Goal: Task Accomplishment & Management: Use online tool/utility

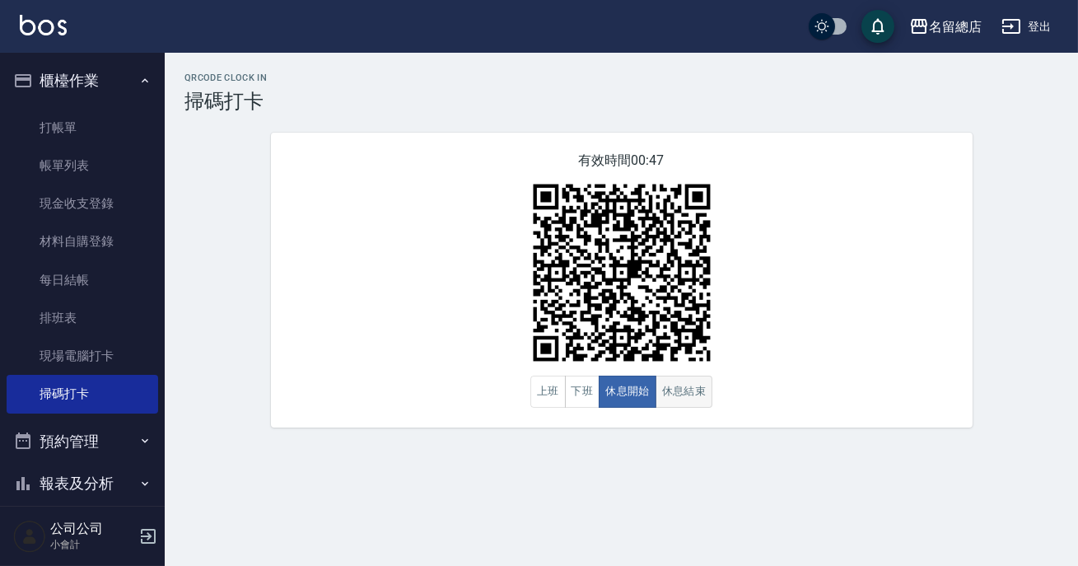
click at [696, 398] on button "休息結束" at bounding box center [685, 392] width 58 height 32
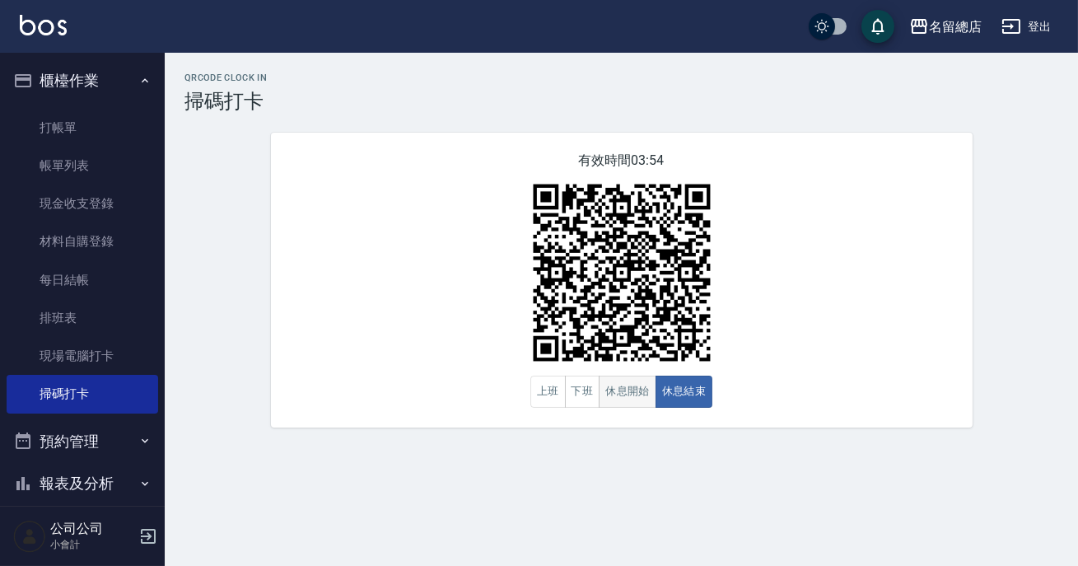
click at [634, 386] on button "休息開始" at bounding box center [628, 392] width 58 height 32
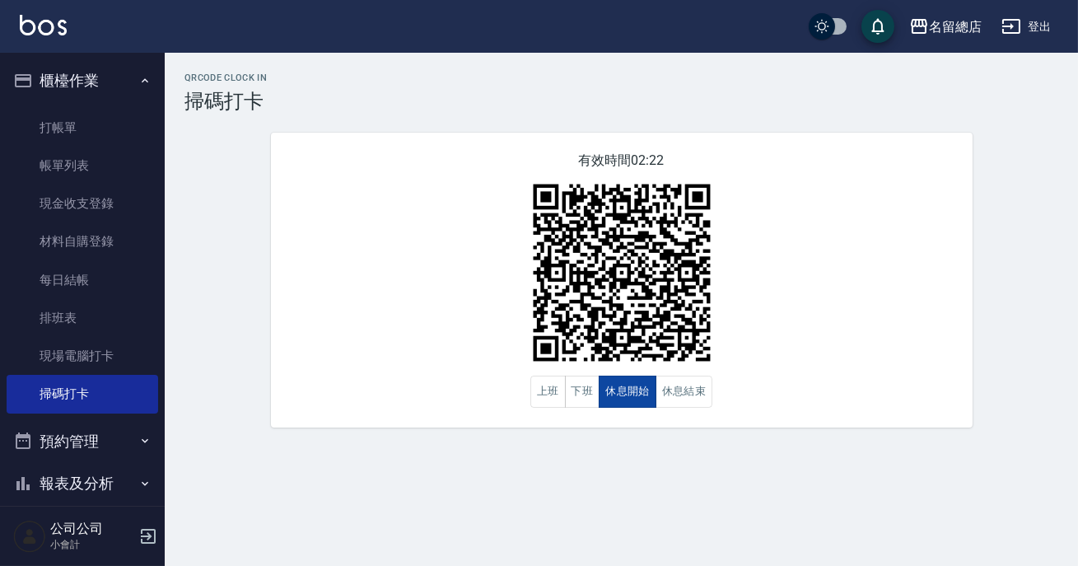
click at [634, 386] on button "休息開始" at bounding box center [628, 392] width 58 height 32
click at [581, 396] on button "下班" at bounding box center [582, 392] width 35 height 32
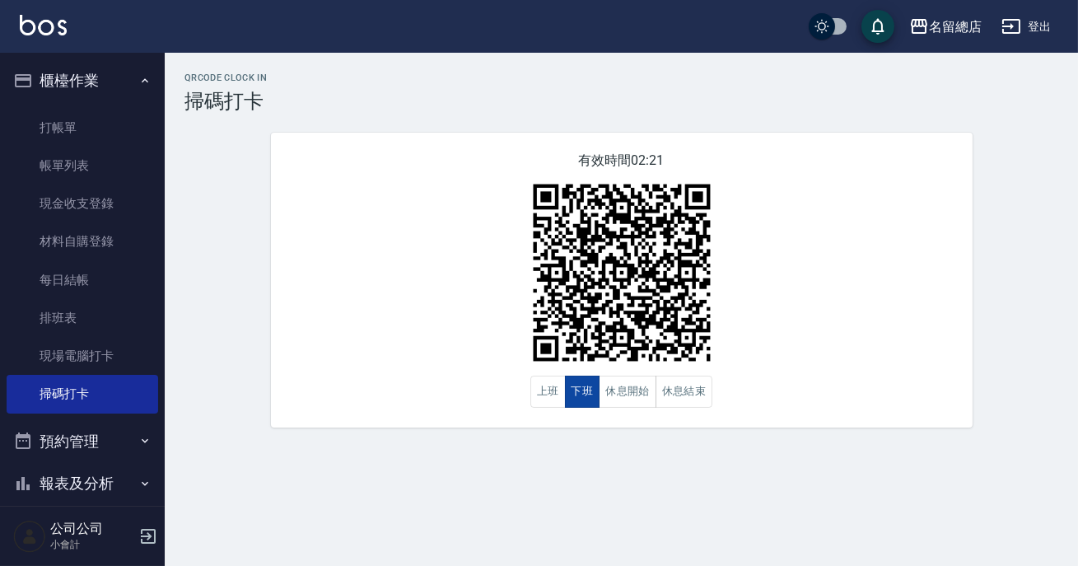
click at [580, 396] on button "下班" at bounding box center [582, 392] width 35 height 32
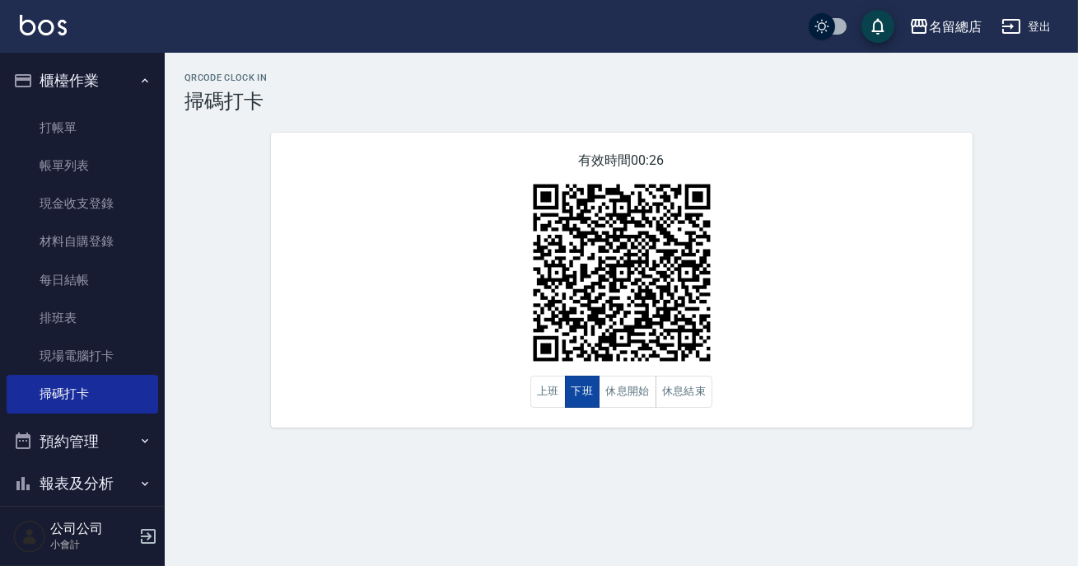
click at [579, 395] on button "下班" at bounding box center [582, 392] width 35 height 32
click at [532, 382] on button "上班" at bounding box center [547, 392] width 35 height 32
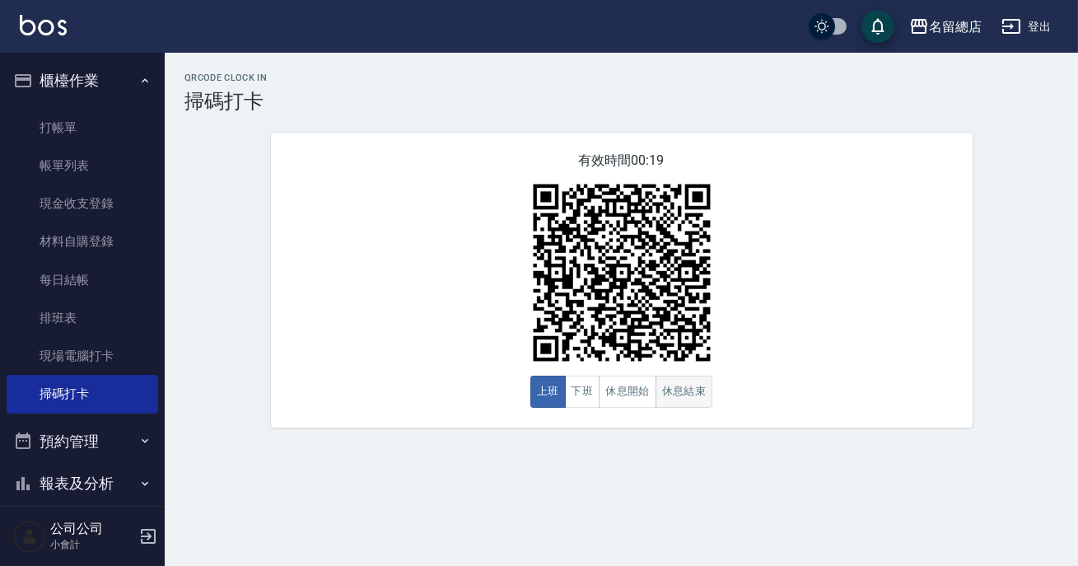
click at [662, 393] on button "休息結束" at bounding box center [685, 392] width 58 height 32
click at [633, 392] on button "休息開始" at bounding box center [628, 392] width 58 height 32
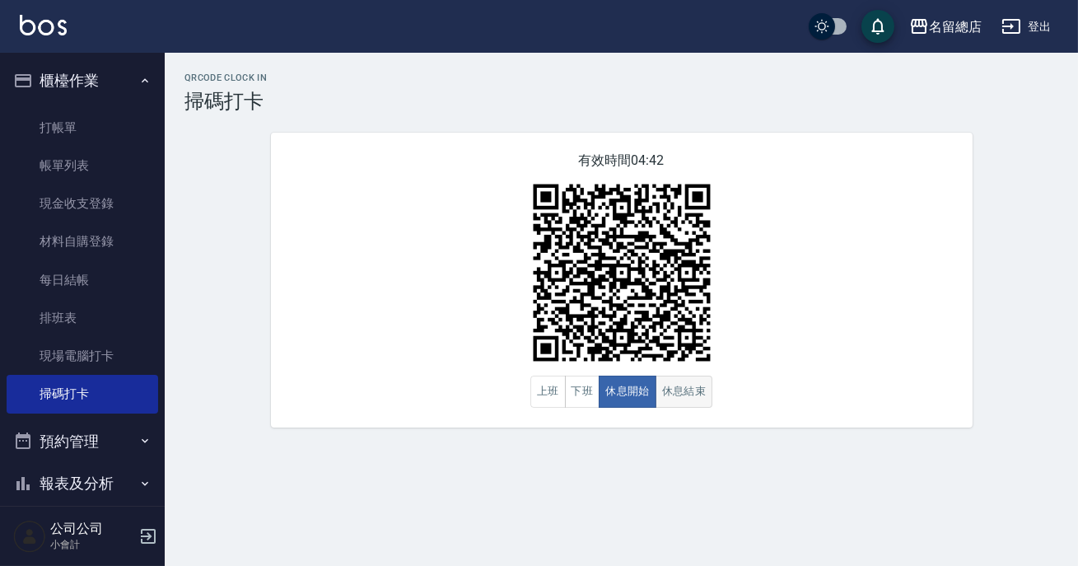
click at [692, 392] on button "休息結束" at bounding box center [685, 392] width 58 height 32
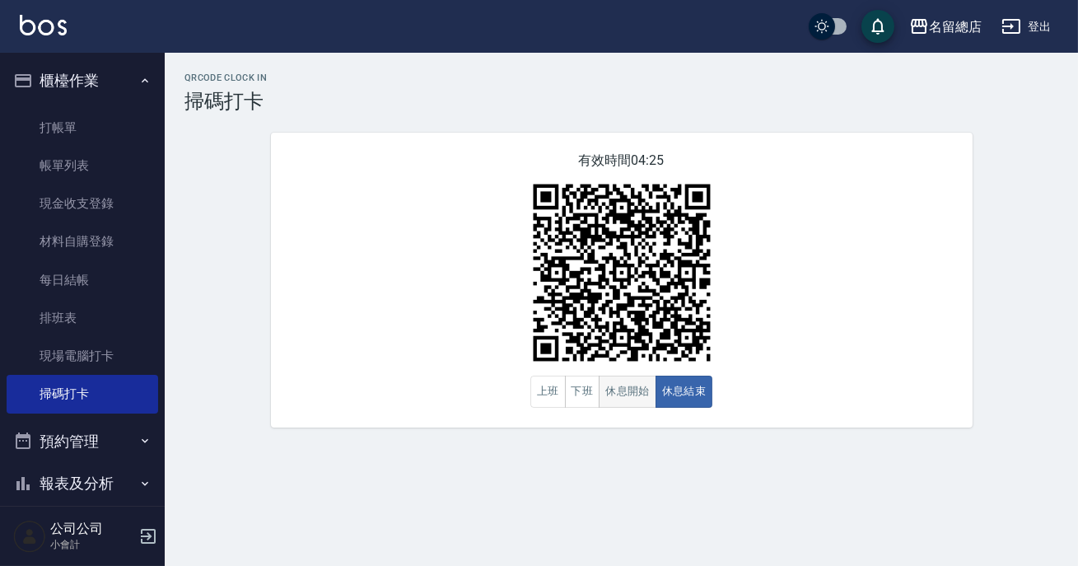
click at [631, 393] on button "休息開始" at bounding box center [628, 392] width 58 height 32
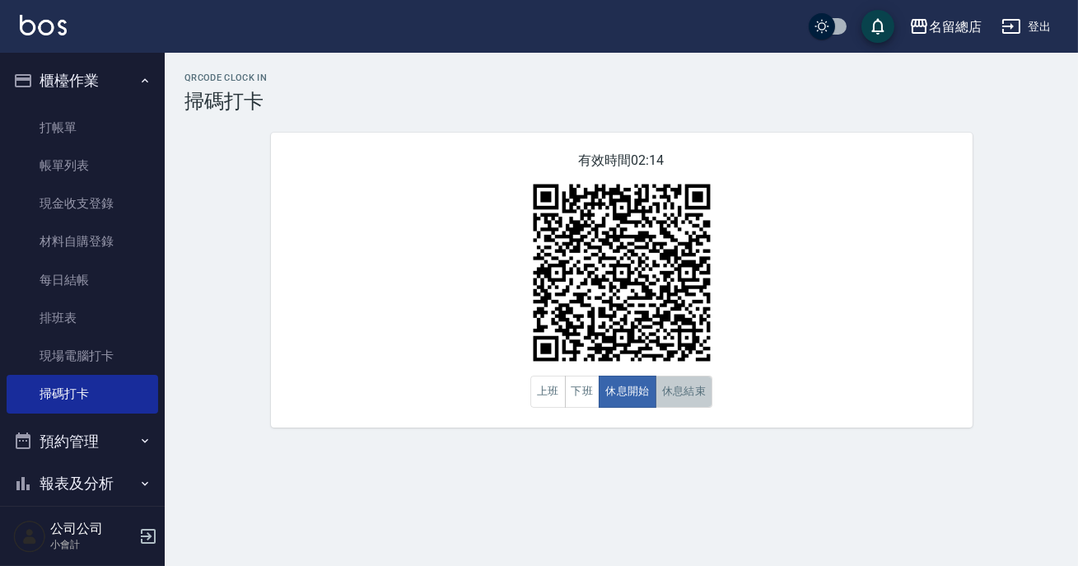
click at [682, 388] on button "休息結束" at bounding box center [685, 392] width 58 height 32
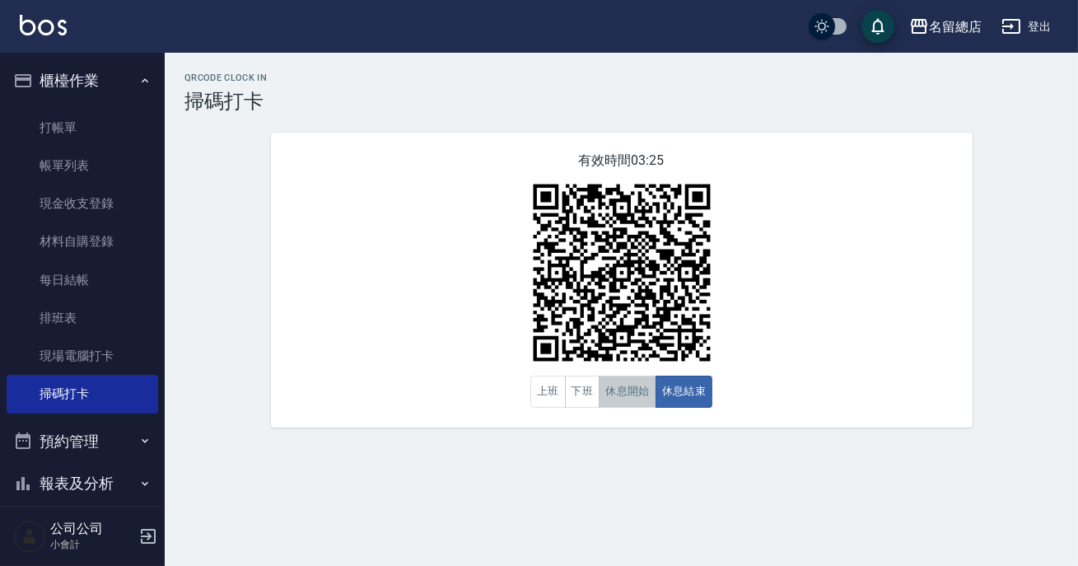
click at [618, 394] on button "休息開始" at bounding box center [628, 392] width 58 height 32
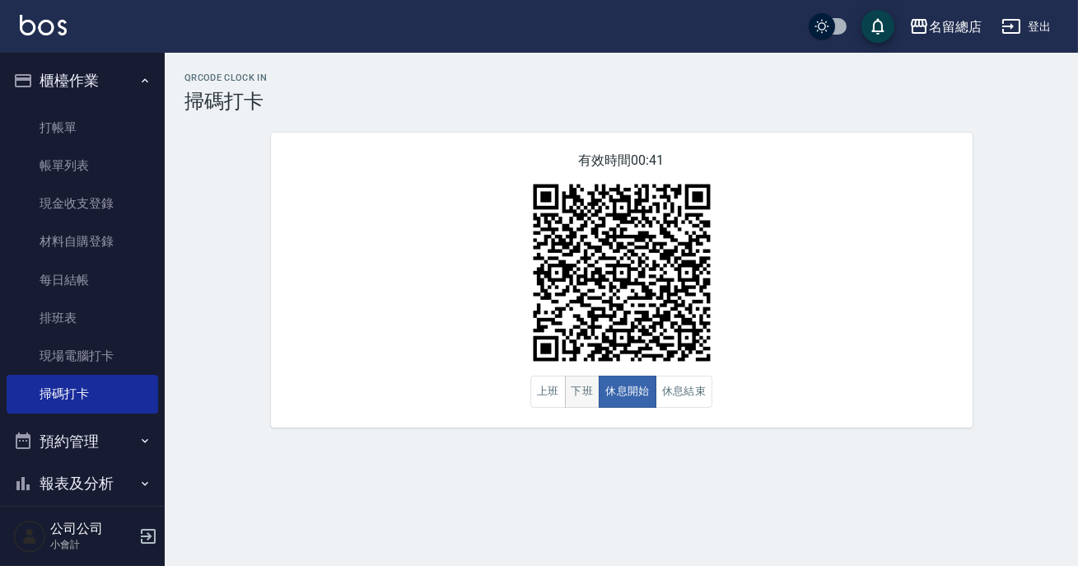
click at [579, 391] on button "下班" at bounding box center [582, 392] width 35 height 32
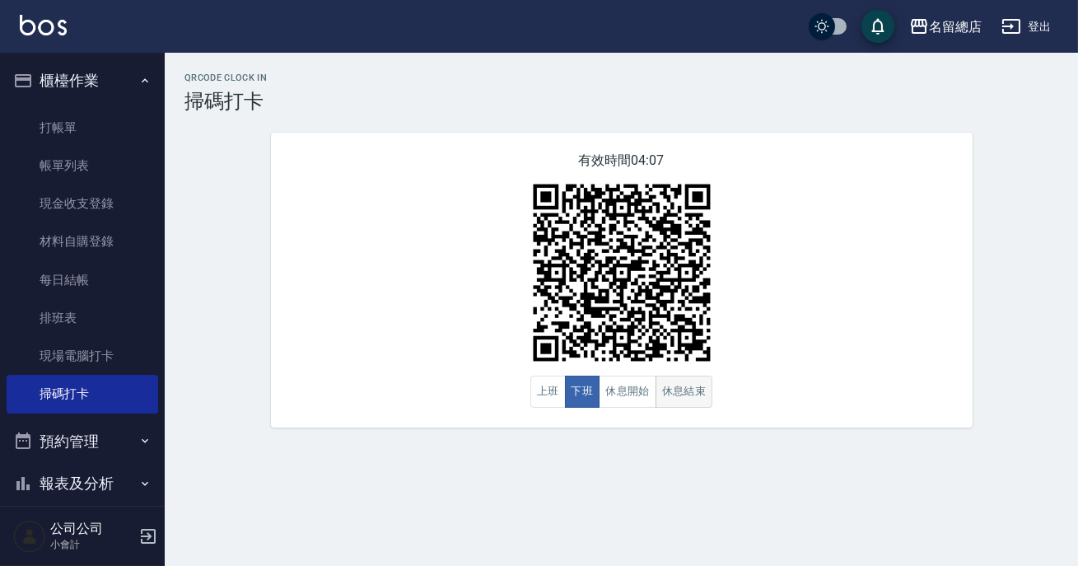
click at [692, 403] on button "休息結束" at bounding box center [685, 392] width 58 height 32
